Goal: Task Accomplishment & Management: Manage account settings

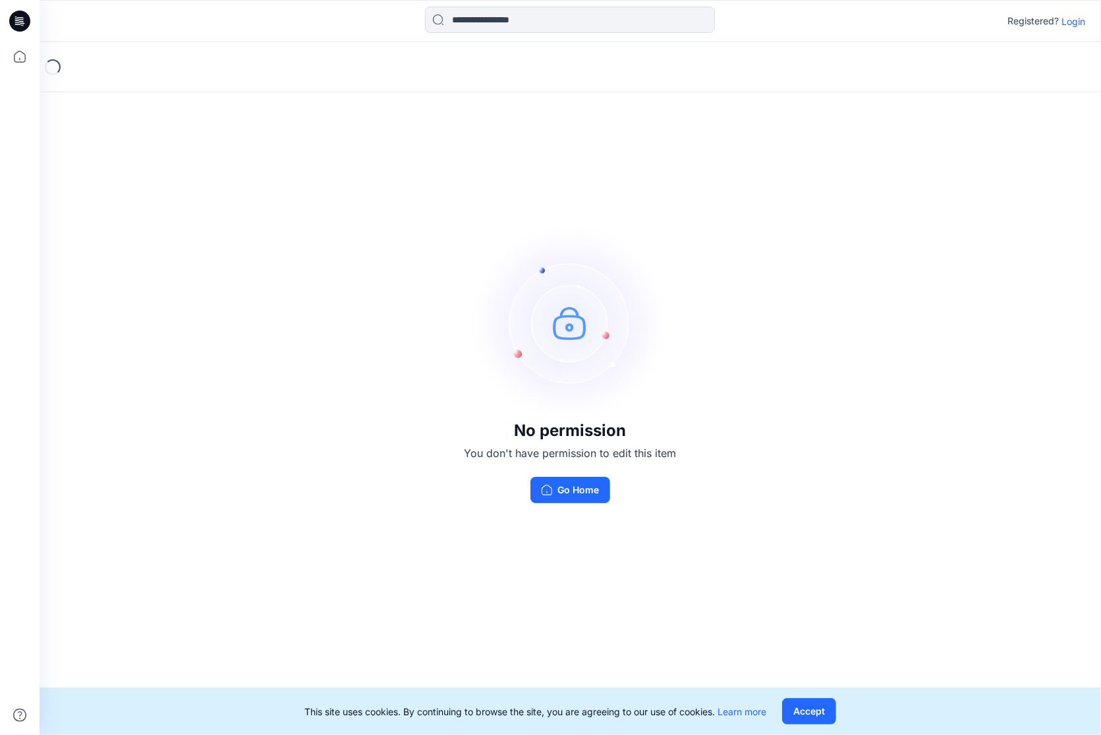
click at [1072, 25] on p "Login" at bounding box center [1073, 21] width 24 height 14
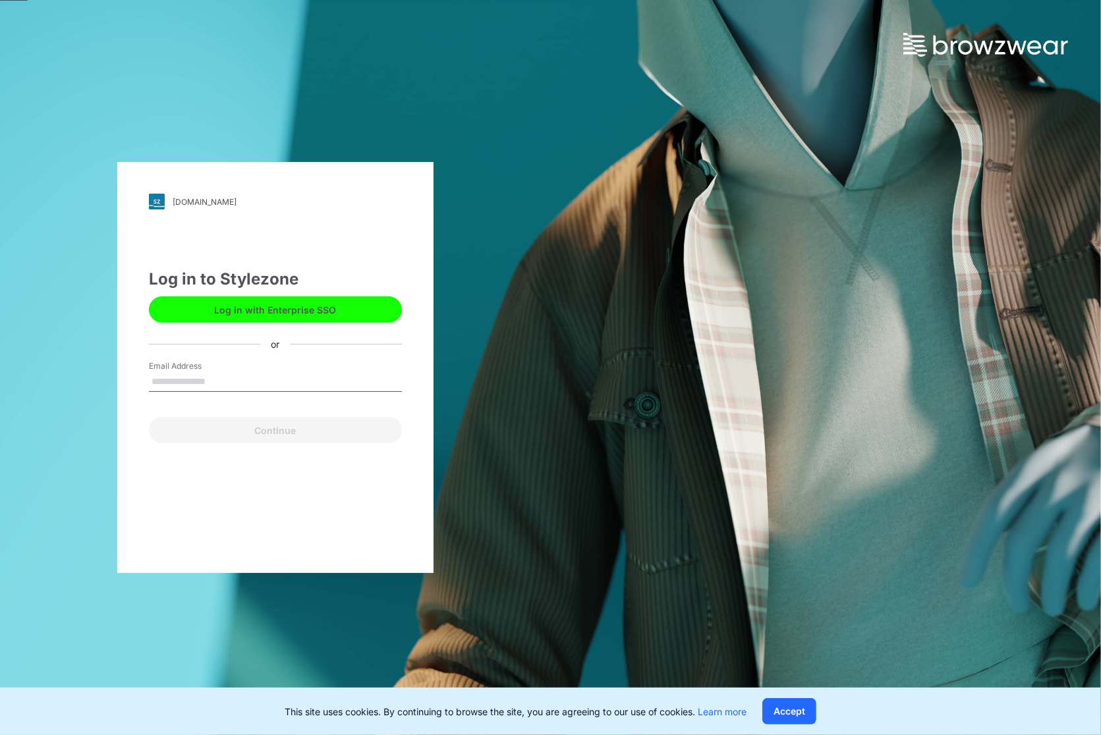
click at [235, 383] on input "Email Address" at bounding box center [275, 382] width 253 height 20
type input "**********"
click at [248, 431] on button "Continue" at bounding box center [275, 430] width 253 height 26
